Goal: Task Accomplishment & Management: Manage account settings

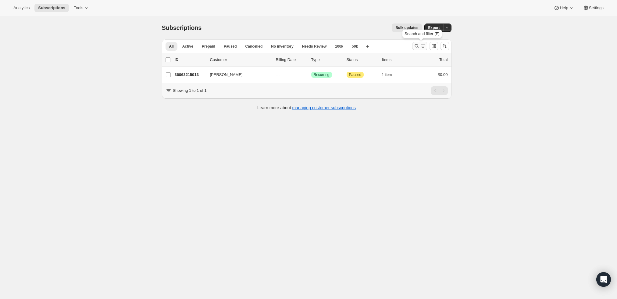
click at [422, 49] on button "Search and filter results" at bounding box center [419, 46] width 15 height 9
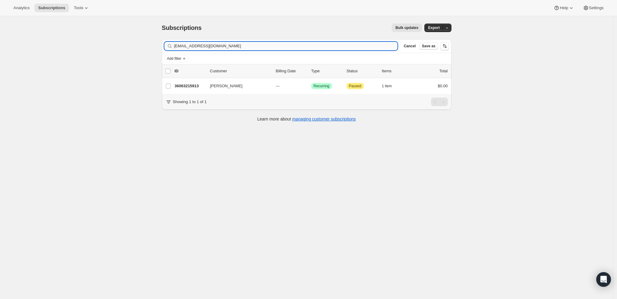
click at [336, 46] on input "[EMAIL_ADDRESS][DOMAIN_NAME]" at bounding box center [286, 46] width 224 height 9
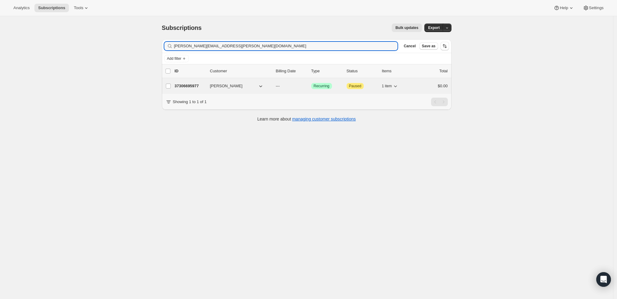
type input "[PERSON_NAME][EMAIL_ADDRESS][PERSON_NAME][DOMAIN_NAME]"
click at [181, 82] on div "37306695977 [PERSON_NAME] --- Success Recurring Attention Paused 1 item $0.00" at bounding box center [311, 86] width 273 height 9
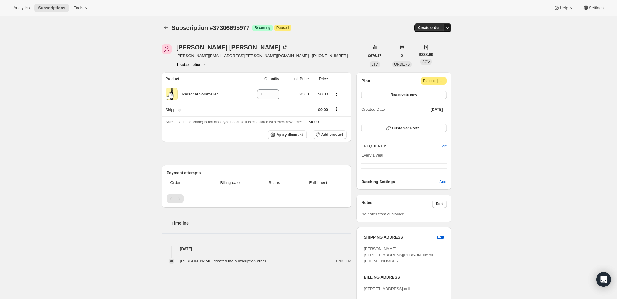
click at [450, 29] on icon "button" at bounding box center [447, 28] width 6 height 6
click at [438, 48] on span "Create custom one-time order" at bounding box center [423, 50] width 53 height 5
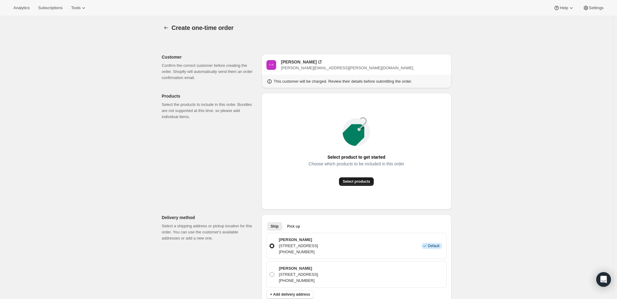
click at [358, 180] on span "Select products" at bounding box center [356, 181] width 27 height 5
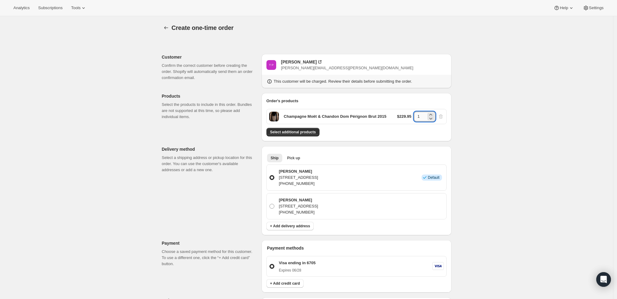
drag, startPoint x: 424, startPoint y: 117, endPoint x: 418, endPoint y: 115, distance: 6.6
click at [418, 115] on input "1" at bounding box center [420, 117] width 12 height 10
type input "3"
click at [497, 113] on div "Create one-time order. This page is ready Create one-time order Customer Confir…" at bounding box center [306, 244] width 613 height 457
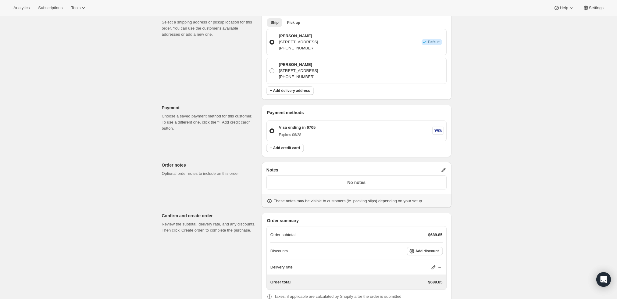
scroll to position [168, 0]
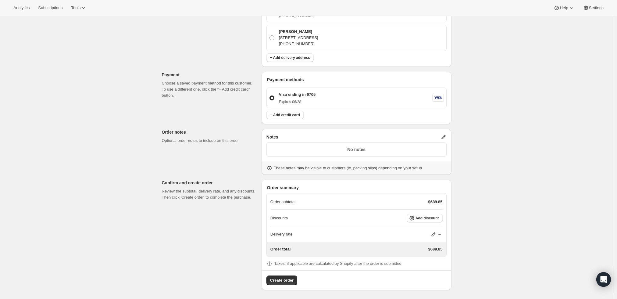
click at [435, 233] on icon at bounding box center [433, 234] width 4 height 4
click at [424, 252] on input "0" at bounding box center [436, 256] width 55 height 10
type input "0"
click at [433, 268] on span "Save" at bounding box center [432, 270] width 9 height 5
click at [427, 215] on button "Add discount" at bounding box center [425, 218] width 36 height 9
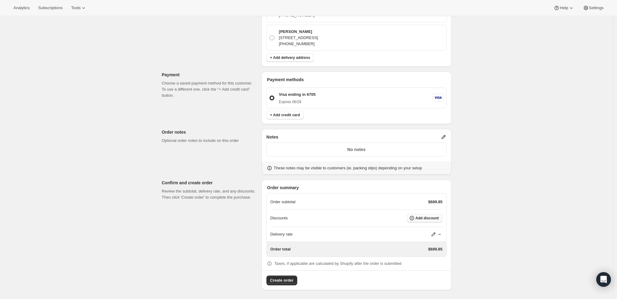
scroll to position [0, 0]
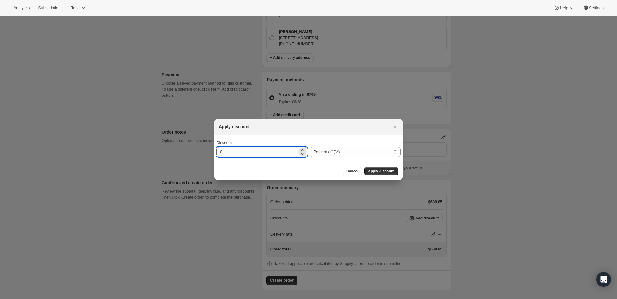
click at [254, 152] on input "0" at bounding box center [257, 152] width 82 height 10
type input "10"
click at [378, 171] on span "Apply discount" at bounding box center [381, 171] width 27 height 5
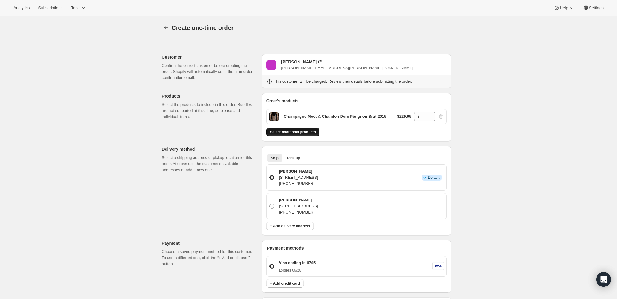
click at [311, 134] on span "Select additional products" at bounding box center [293, 132] width 46 height 5
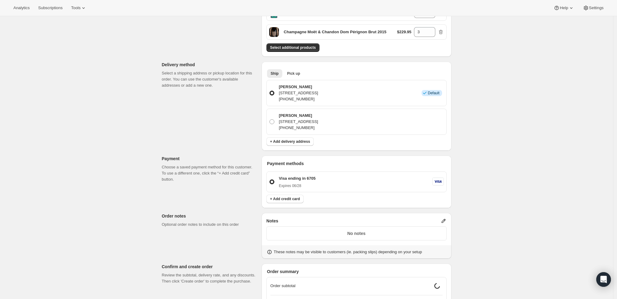
scroll to position [169, 0]
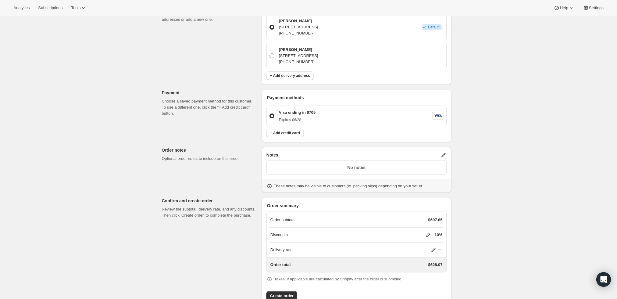
click at [445, 152] on icon at bounding box center [443, 155] width 6 height 6
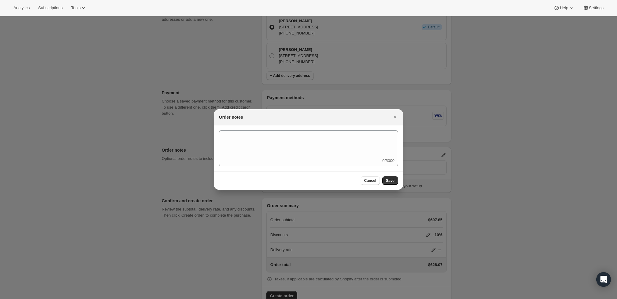
scroll to position [0, 0]
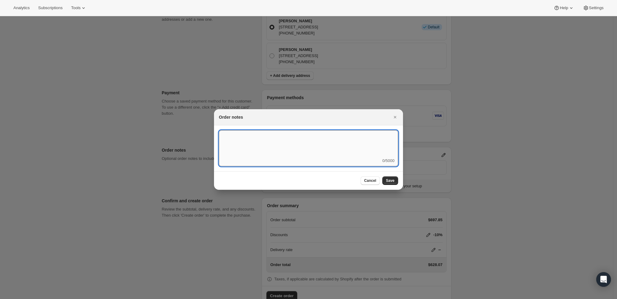
click at [353, 154] on textarea ":r3t:" at bounding box center [308, 143] width 179 height 27
type textarea "Ship 8/26"
click at [391, 179] on span "Save" at bounding box center [390, 180] width 9 height 5
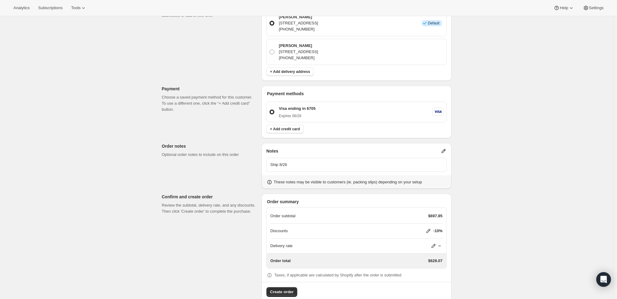
scroll to position [185, 0]
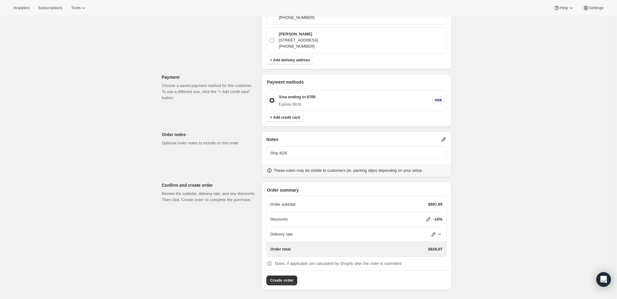
click at [436, 231] on icon at bounding box center [433, 234] width 6 height 6
click at [428, 257] on input "0" at bounding box center [436, 256] width 55 height 10
type input "18"
click at [432, 271] on span "Save" at bounding box center [432, 270] width 9 height 5
click at [277, 275] on button "Create order" at bounding box center [281, 280] width 31 height 10
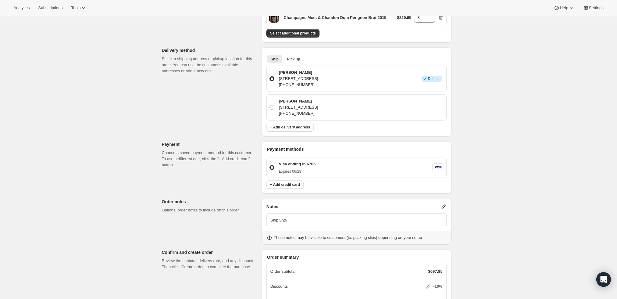
scroll to position [49, 0]
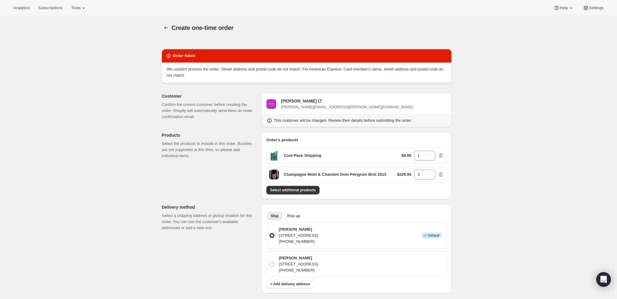
click at [99, 65] on div "Create one-time order. This page is ready Create one-time order Order failed We…" at bounding box center [306, 269] width 613 height 507
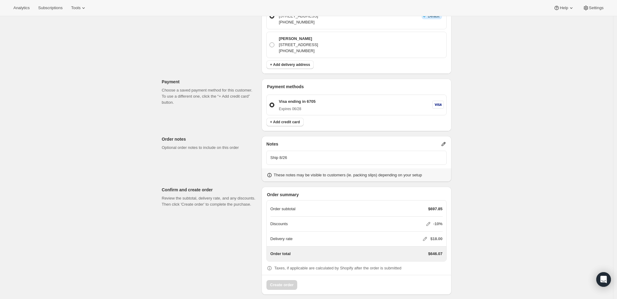
scroll to position [224, 0]
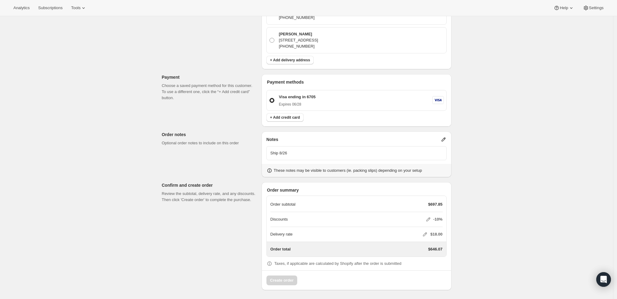
click at [371, 103] on div "Visa ending in 6705 Expires [CREDIT_CARD_DATA]" at bounding box center [360, 100] width 167 height 13
click at [270, 98] on input "Visa ending in 6705 Expires [CREDIT_CARD_DATA]" at bounding box center [269, 98] width 0 height 0
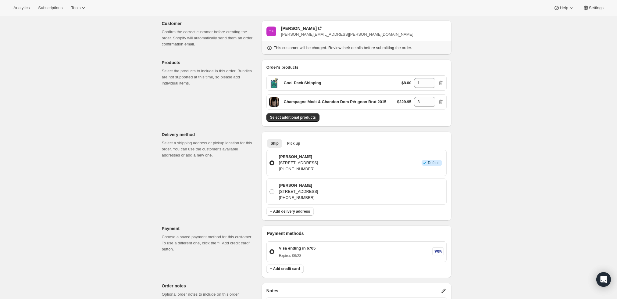
scroll to position [0, 0]
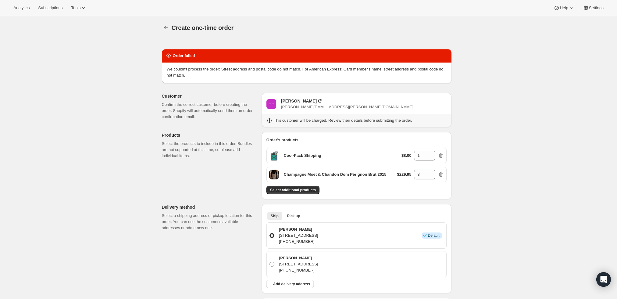
click at [290, 100] on div "[PERSON_NAME]" at bounding box center [299, 101] width 36 height 6
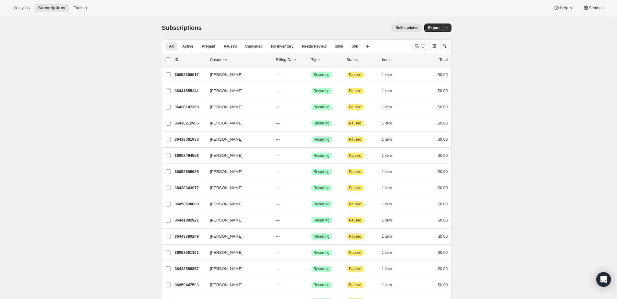
click at [422, 45] on icon "Search and filter results" at bounding box center [423, 46] width 6 height 6
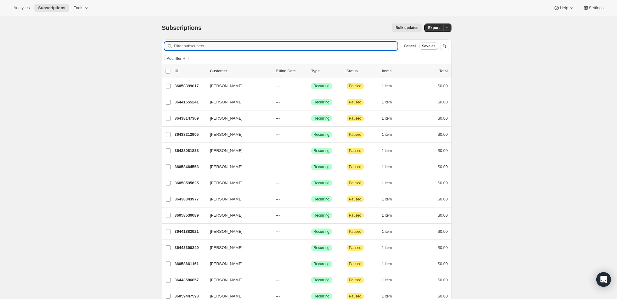
paste input "[PERSON_NAME][EMAIL_ADDRESS][PERSON_NAME][DOMAIN_NAME]"
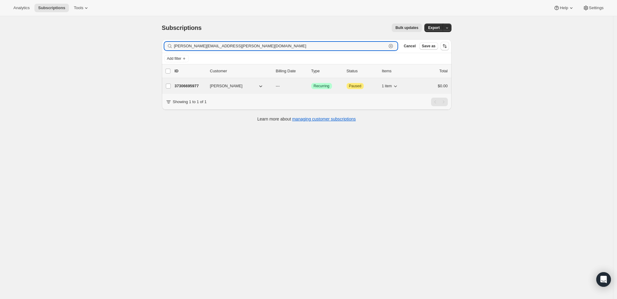
type input "[PERSON_NAME][EMAIL_ADDRESS][PERSON_NAME][DOMAIN_NAME]"
click at [193, 88] on p "37306695977" at bounding box center [190, 86] width 30 height 6
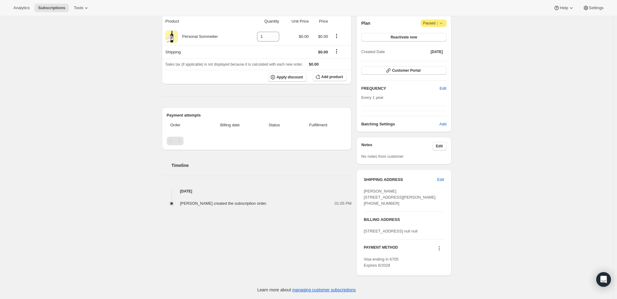
scroll to position [81, 0]
click at [442, 248] on icon at bounding box center [439, 248] width 6 height 6
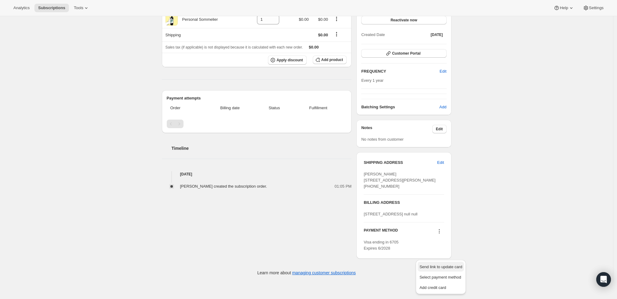
click at [442, 264] on span "Send link to update card" at bounding box center [440, 266] width 43 height 5
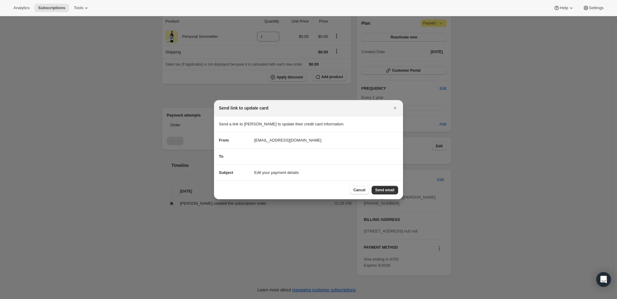
click at [392, 194] on div "Cancel Send email" at bounding box center [308, 189] width 189 height 19
click at [390, 190] on span "Send email" at bounding box center [384, 189] width 19 height 5
